Goal: Transaction & Acquisition: Purchase product/service

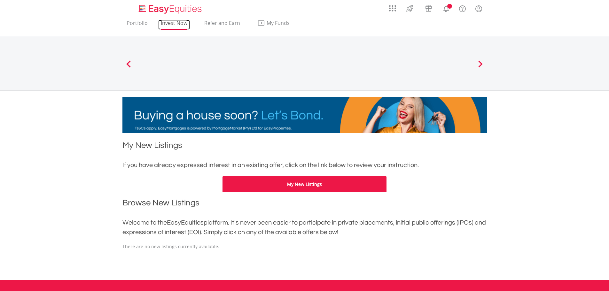
click at [170, 24] on link "Invest Now" at bounding box center [174, 25] width 32 height 10
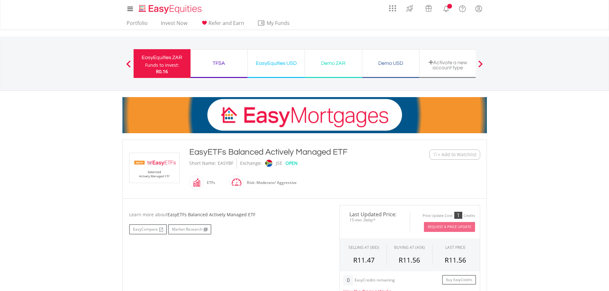
click at [148, 153] on img at bounding box center [155, 168] width 48 height 30
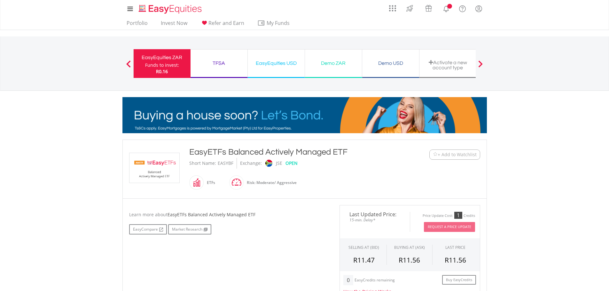
click at [204, 176] on span at bounding box center [204, 183] width 0 height 14
click at [244, 176] on span at bounding box center [244, 183] width 0 height 14
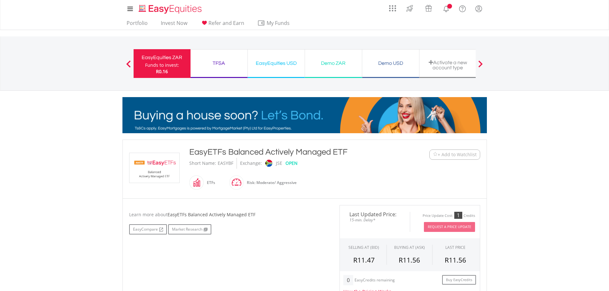
click at [127, 62] on span at bounding box center [128, 63] width 4 height 7
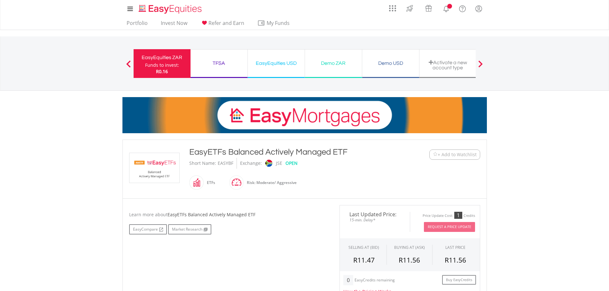
click at [127, 66] on span at bounding box center [128, 63] width 4 height 7
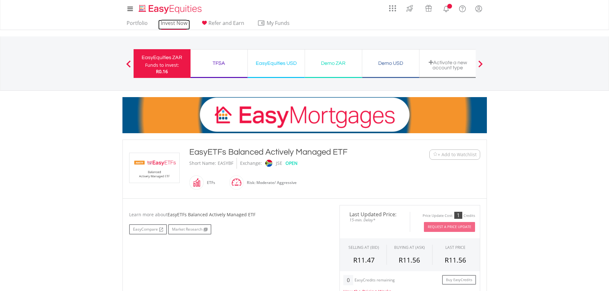
click at [167, 24] on link "Invest Now" at bounding box center [174, 25] width 32 height 10
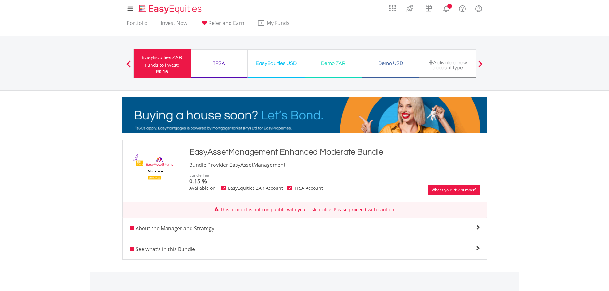
click at [445, 185] on link "What’s your risk number?" at bounding box center [454, 190] width 52 height 10
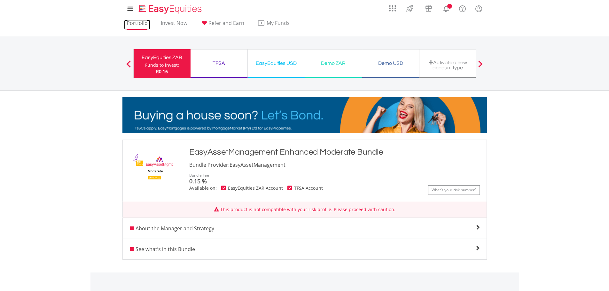
click at [138, 23] on link "Portfolio" at bounding box center [137, 25] width 26 height 10
